Goal: Task Accomplishment & Management: Manage account settings

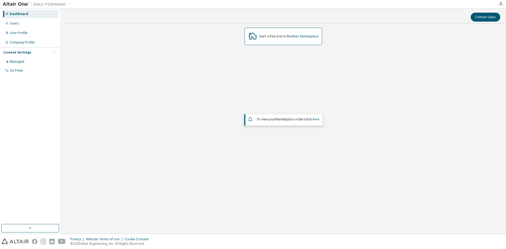
click at [316, 93] on div "Start a free trial in the Altair Marketplace To view your Marketplace orders cl…" at bounding box center [283, 109] width 440 height 162
click at [279, 38] on div "Start a free trial in the Altair Marketplace" at bounding box center [289, 36] width 60 height 4
click at [251, 37] on icon at bounding box center [253, 35] width 9 height 7
click at [23, 14] on div "Dashboard" at bounding box center [19, 14] width 18 height 4
click at [28, 229] on button "button" at bounding box center [30, 228] width 58 height 8
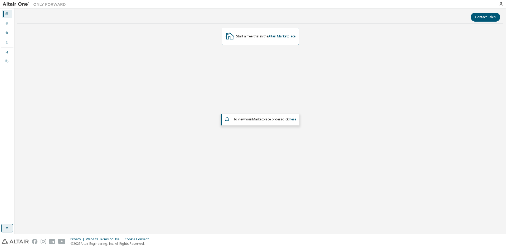
click at [3, 228] on button "button" at bounding box center [7, 228] width 12 height 8
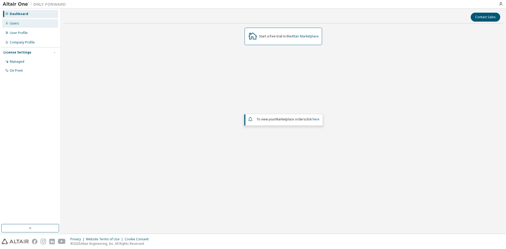
click at [18, 23] on div "Users" at bounding box center [14, 23] width 9 height 4
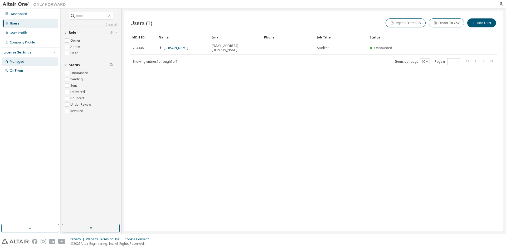
click at [19, 60] on div "Managed" at bounding box center [17, 62] width 15 height 4
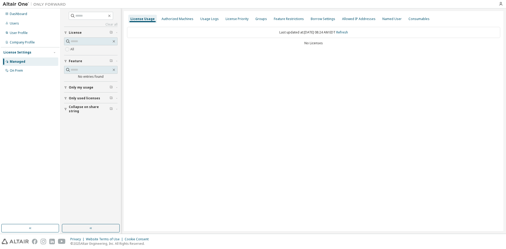
click at [91, 86] on span "Only my usage" at bounding box center [81, 87] width 25 height 4
click at [85, 117] on button "Only used licenses" at bounding box center [91, 114] width 54 height 12
click at [75, 121] on label "Yes" at bounding box center [73, 121] width 6 height 6
click at [73, 87] on span "Only my usage" at bounding box center [81, 87] width 25 height 4
click at [71, 113] on span "Only used licenses" at bounding box center [84, 114] width 31 height 4
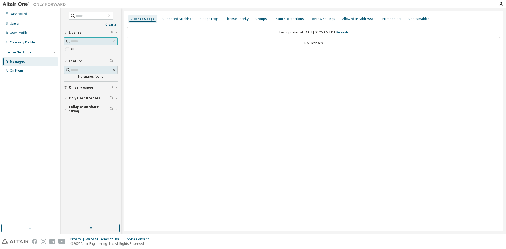
click at [96, 40] on input "text" at bounding box center [91, 41] width 41 height 5
click at [15, 14] on div "Dashboard" at bounding box center [18, 14] width 17 height 4
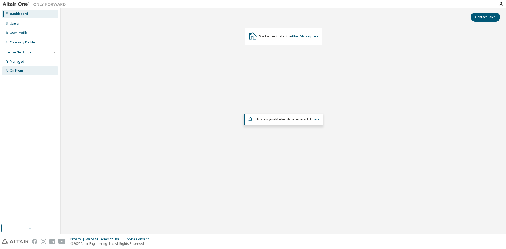
click at [25, 71] on div "On Prem" at bounding box center [30, 70] width 56 height 8
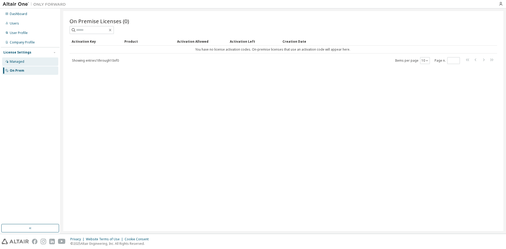
click at [25, 65] on div "Managed" at bounding box center [30, 61] width 56 height 8
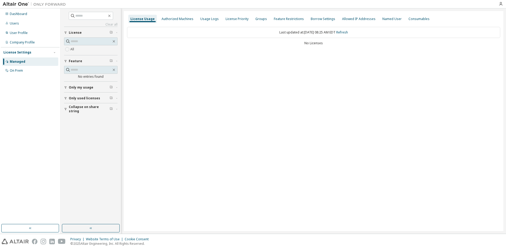
click at [320, 30] on div "Last updated at: Thu 2025-10-02 08:25 AM EDT Refresh" at bounding box center [313, 32] width 373 height 11
click at [316, 43] on div "No Licenses" at bounding box center [313, 43] width 373 height 4
click at [185, 18] on div "Authorized Machines" at bounding box center [178, 19] width 32 height 4
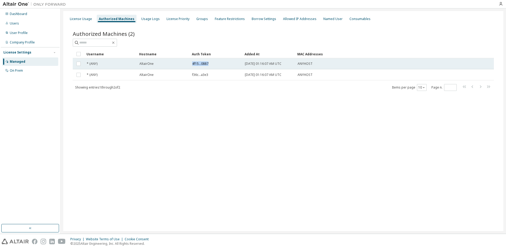
drag, startPoint x: 208, startPoint y: 62, endPoint x: 187, endPoint y: 63, distance: 21.1
click at [187, 63] on tr "* (ANY) AltairOne 4f15...0887 2025-10-02 01:16:07 AM UTC ANYHOST" at bounding box center [283, 63] width 421 height 11
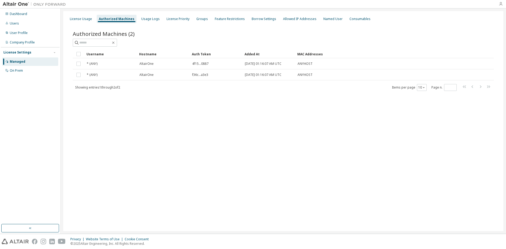
click at [501, 4] on icon "button" at bounding box center [501, 4] width 4 height 4
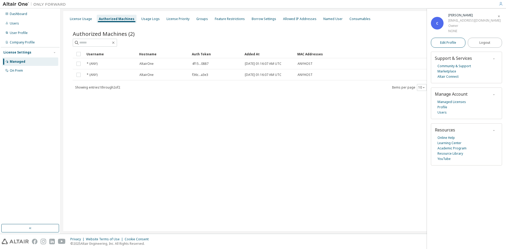
click at [449, 39] on link "Edit Profile" at bounding box center [448, 43] width 35 height 10
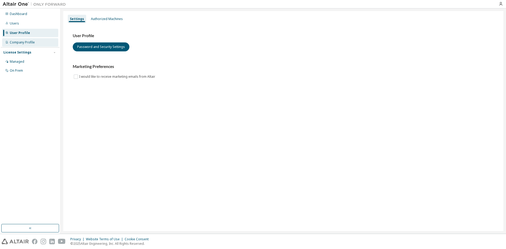
click at [36, 43] on div "Company Profile" at bounding box center [30, 42] width 56 height 8
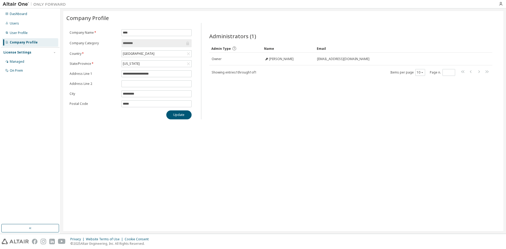
click at [154, 42] on input "********" at bounding box center [154, 43] width 62 height 5
click at [149, 45] on input "********" at bounding box center [154, 43] width 62 height 5
click at [30, 13] on div "Dashboard" at bounding box center [30, 14] width 56 height 8
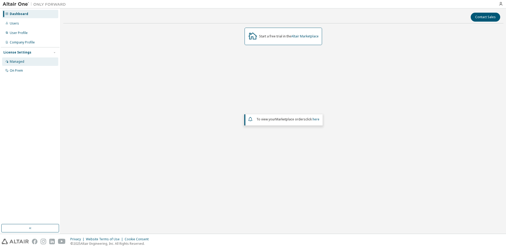
click at [28, 60] on div "Managed" at bounding box center [30, 61] width 56 height 8
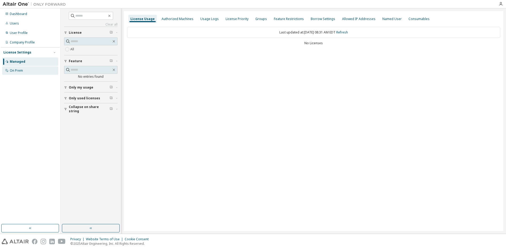
click at [24, 70] on div "On Prem" at bounding box center [30, 70] width 56 height 8
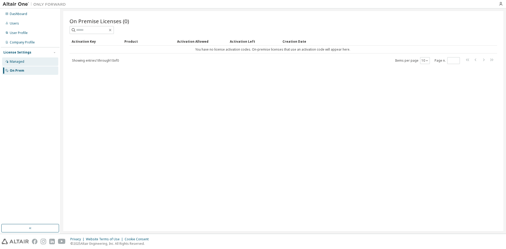
click at [36, 59] on div "Managed" at bounding box center [30, 61] width 56 height 8
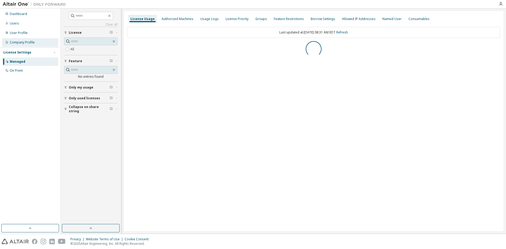
click at [36, 40] on div "Company Profile" at bounding box center [30, 42] width 56 height 8
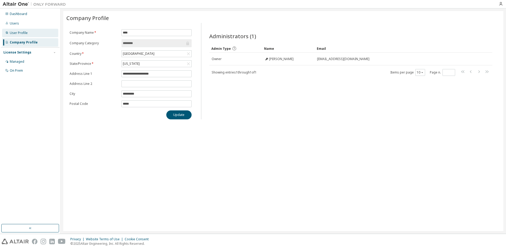
click at [39, 32] on div "User Profile" at bounding box center [30, 33] width 56 height 8
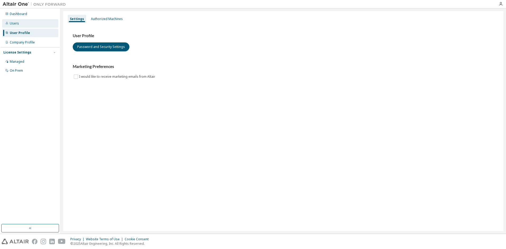
click at [37, 24] on div "Users" at bounding box center [30, 23] width 56 height 8
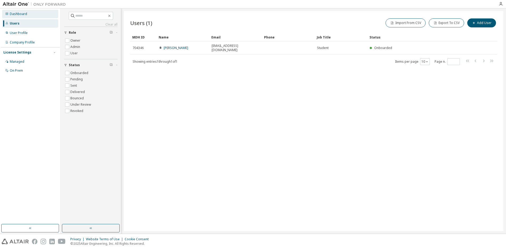
click at [37, 17] on div "Dashboard" at bounding box center [30, 14] width 56 height 8
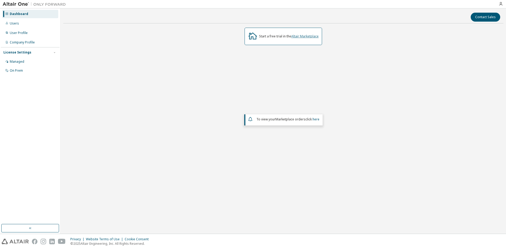
click at [301, 36] on link "Altair Marketplace" at bounding box center [304, 36] width 27 height 4
click at [18, 25] on div "Users" at bounding box center [30, 23] width 56 height 8
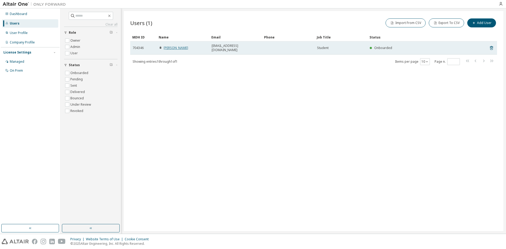
click at [169, 46] on link "Cesar Jimenez" at bounding box center [176, 48] width 25 height 4
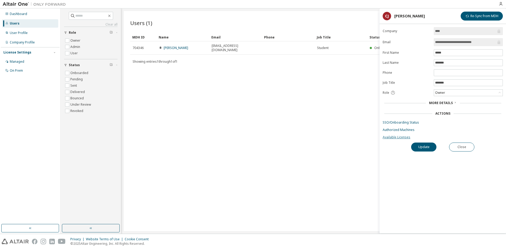
click at [400, 138] on link "Available Licenses" at bounding box center [443, 137] width 120 height 4
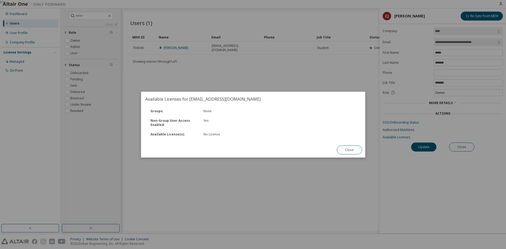
drag, startPoint x: 349, startPoint y: 149, endPoint x: 356, endPoint y: 148, distance: 7.8
click at [349, 149] on button "Close" at bounding box center [349, 150] width 25 height 9
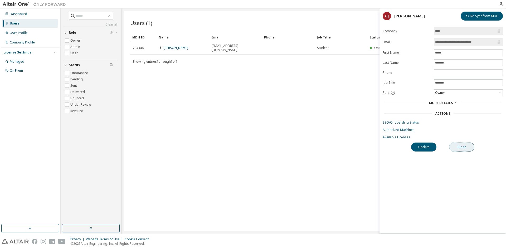
click at [469, 148] on button "Close" at bounding box center [461, 147] width 25 height 9
